Goal: Download file/media

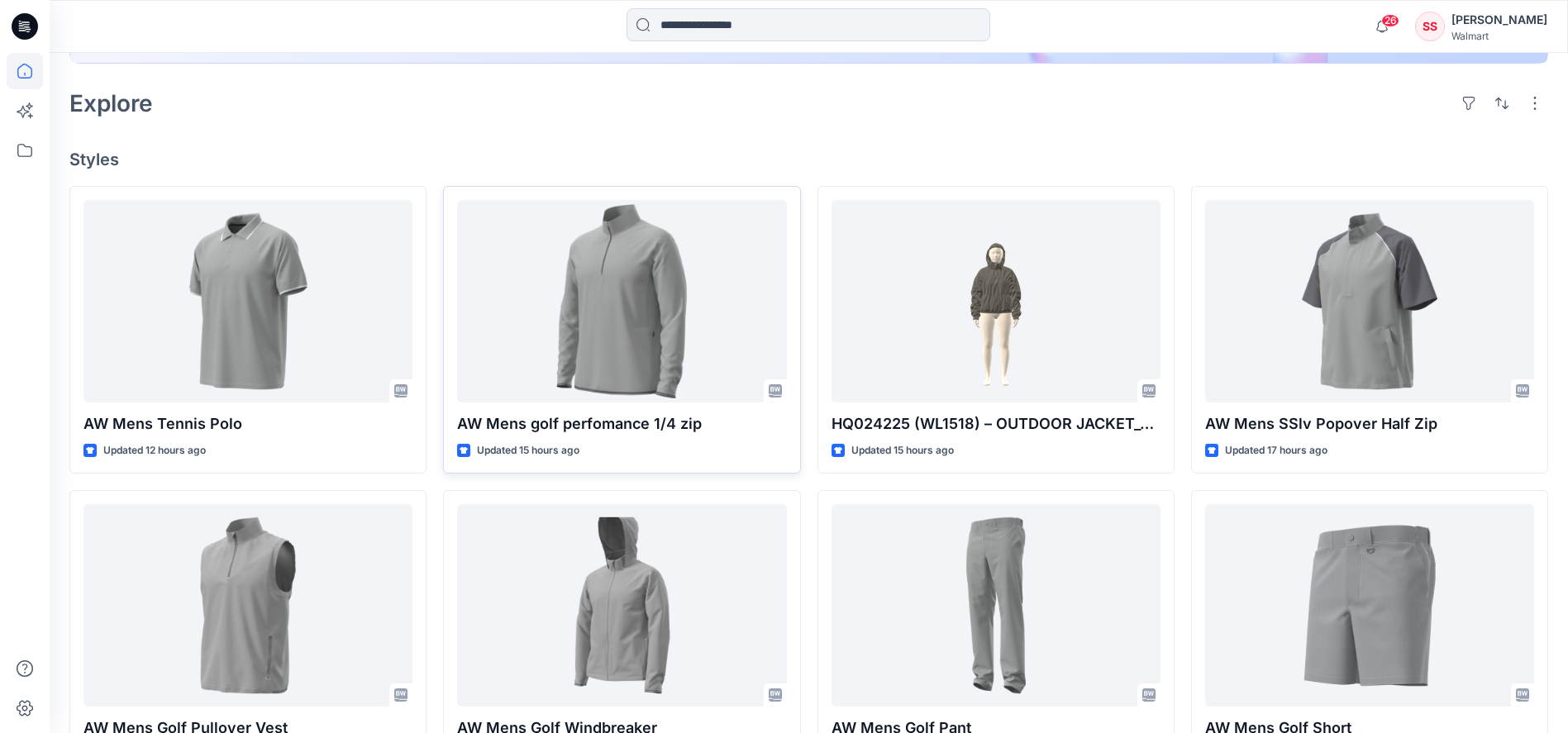
scroll to position [284, 0]
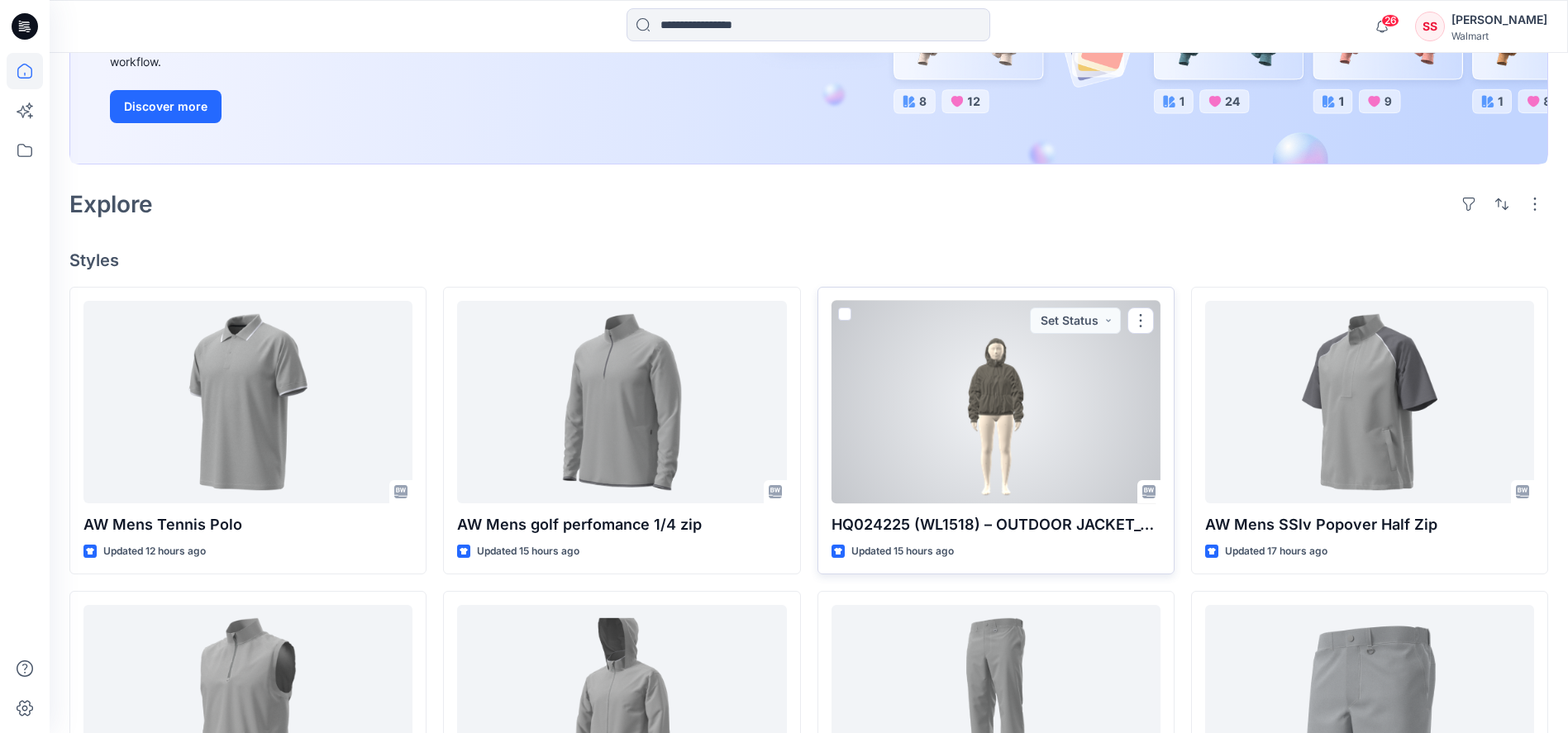
click at [933, 454] on div at bounding box center [997, 402] width 329 height 202
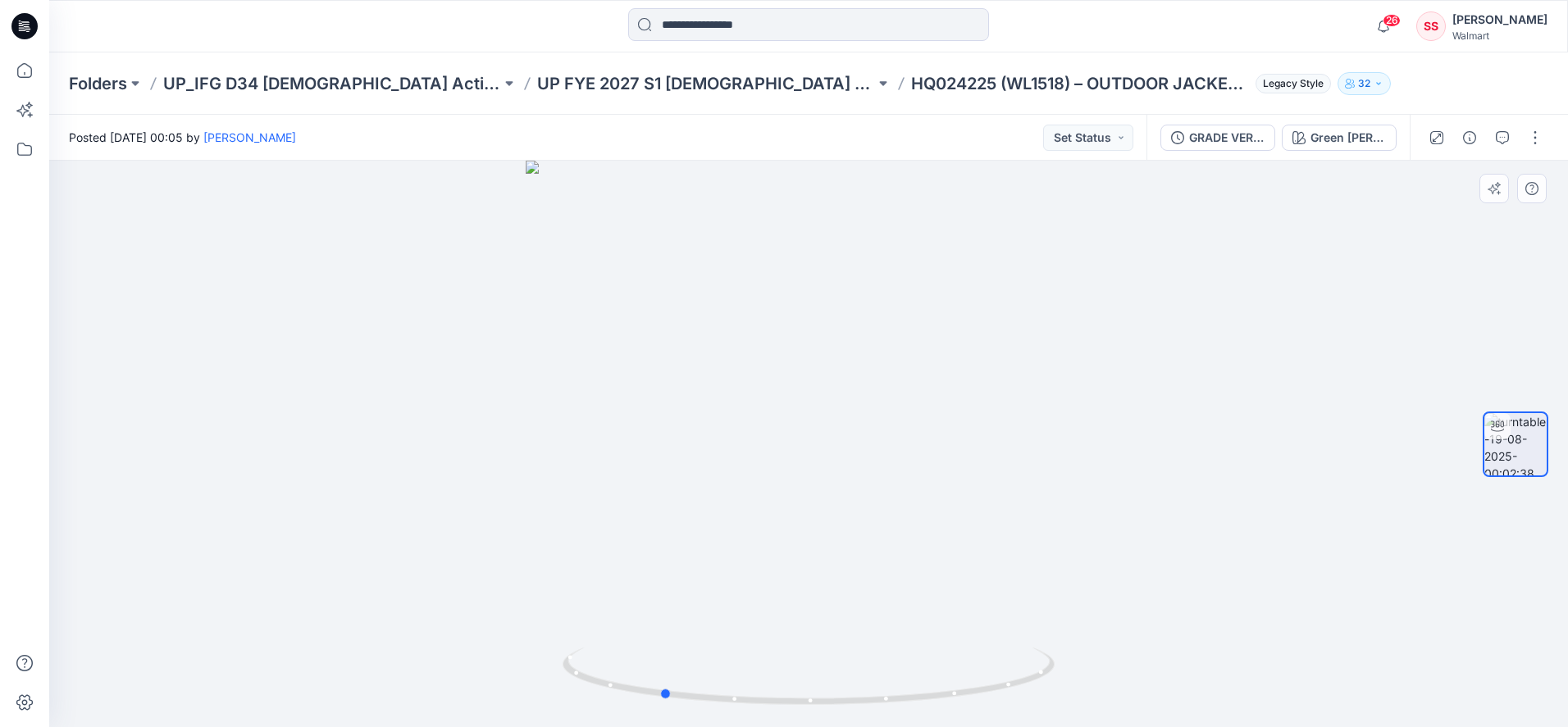
drag, startPoint x: 587, startPoint y: 677, endPoint x: 1060, endPoint y: 610, distance: 477.7
click at [930, 688] on icon at bounding box center [810, 678] width 496 height 62
click at [1236, 143] on div "GRADE VERIFICATION" at bounding box center [1226, 138] width 75 height 18
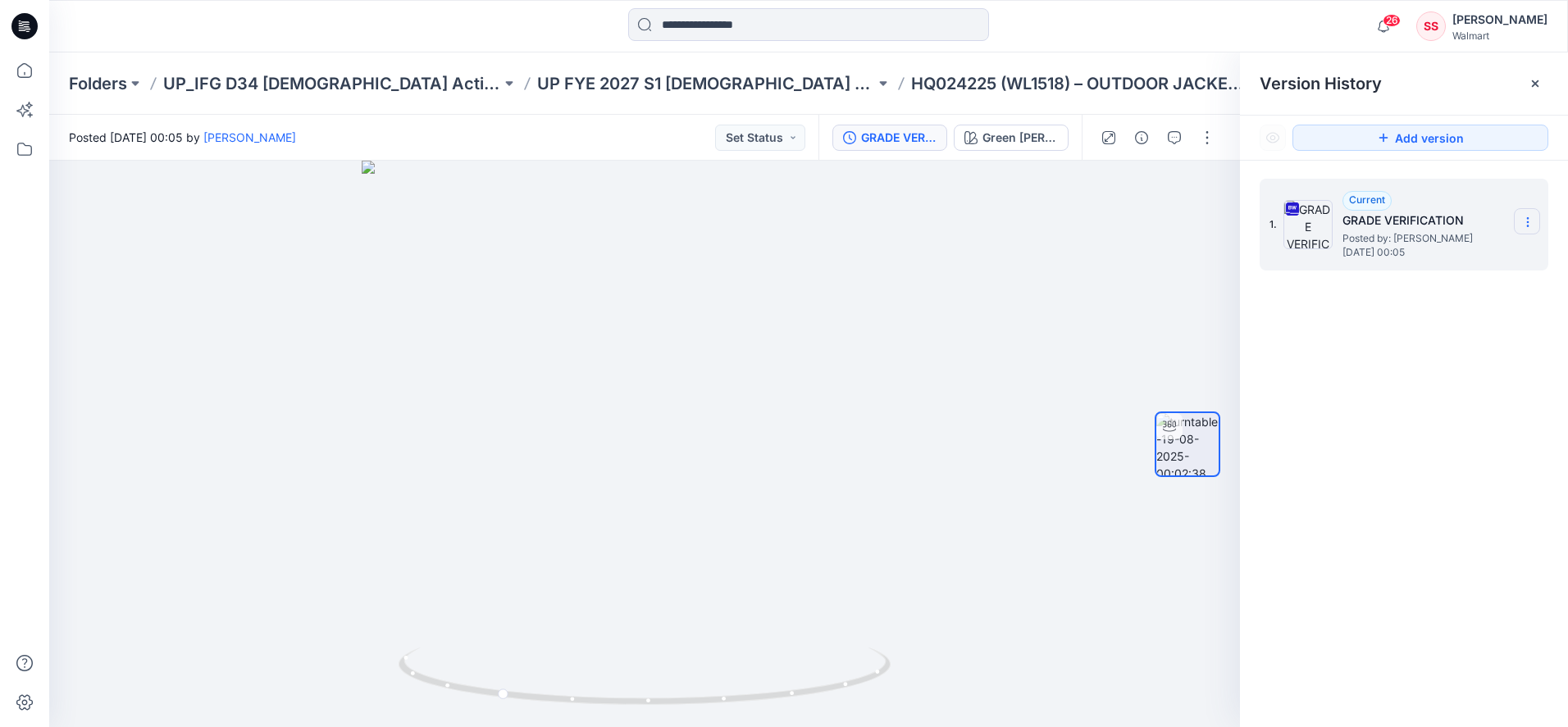
click at [1524, 221] on icon at bounding box center [1528, 221] width 13 height 13
click at [1464, 255] on span "Download Source BW File" at bounding box center [1444, 254] width 137 height 20
click at [389, 481] on div at bounding box center [644, 444] width 1190 height 567
drag, startPoint x: 429, startPoint y: 682, endPoint x: 660, endPoint y: 642, distance: 234.4
click at [633, 701] on icon at bounding box center [646, 678] width 496 height 62
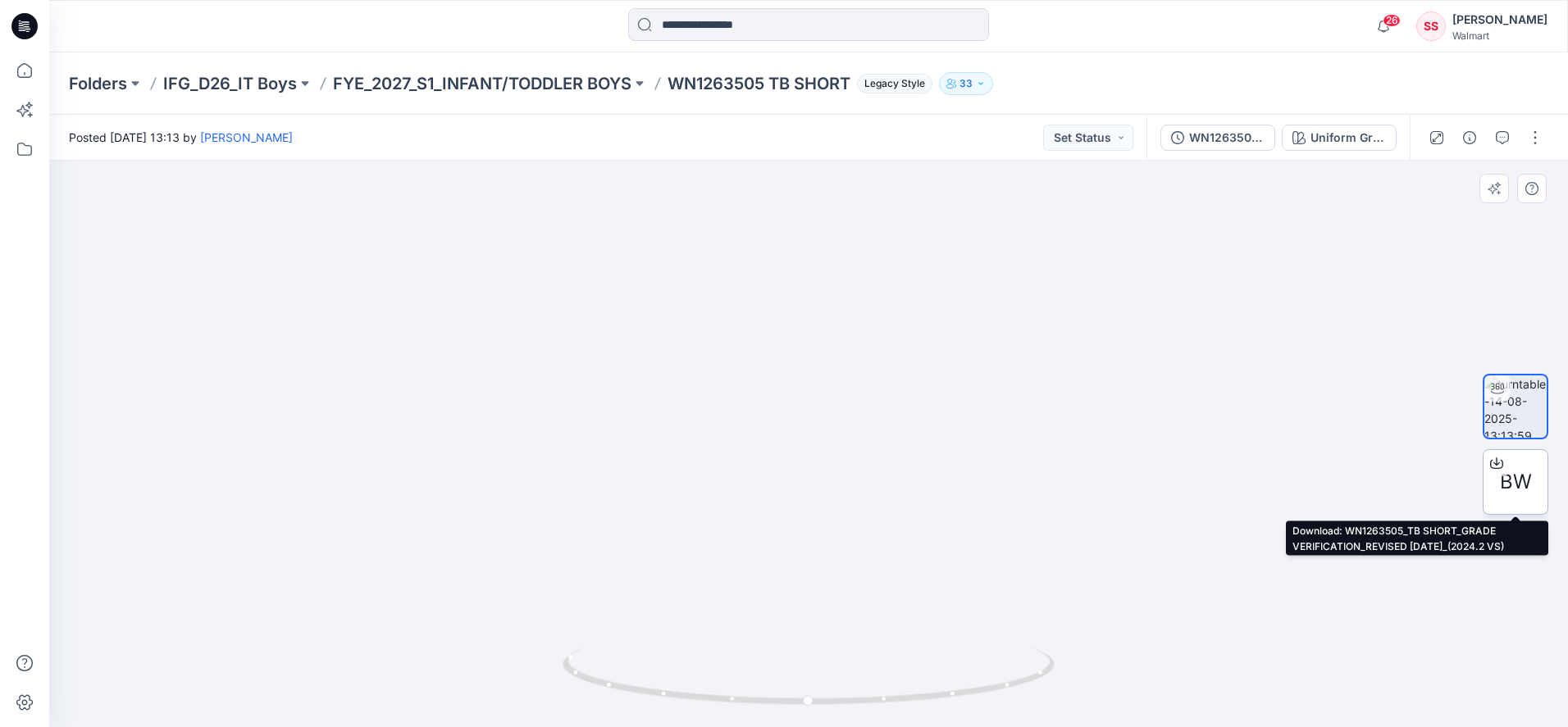
click at [1494, 465] on icon at bounding box center [1496, 463] width 13 height 13
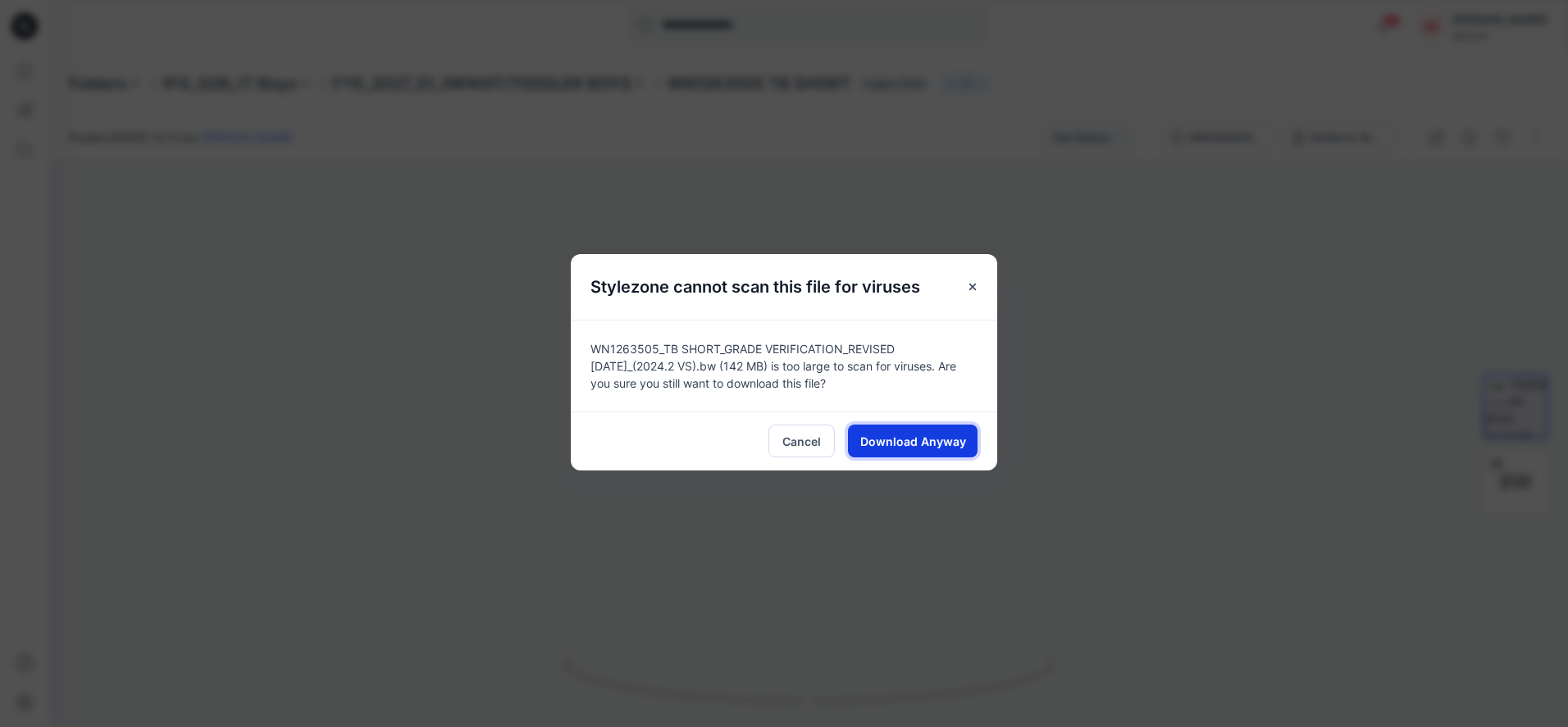
click at [892, 445] on span "Download Anyway" at bounding box center [913, 441] width 106 height 17
